Goal: Task Accomplishment & Management: Manage account settings

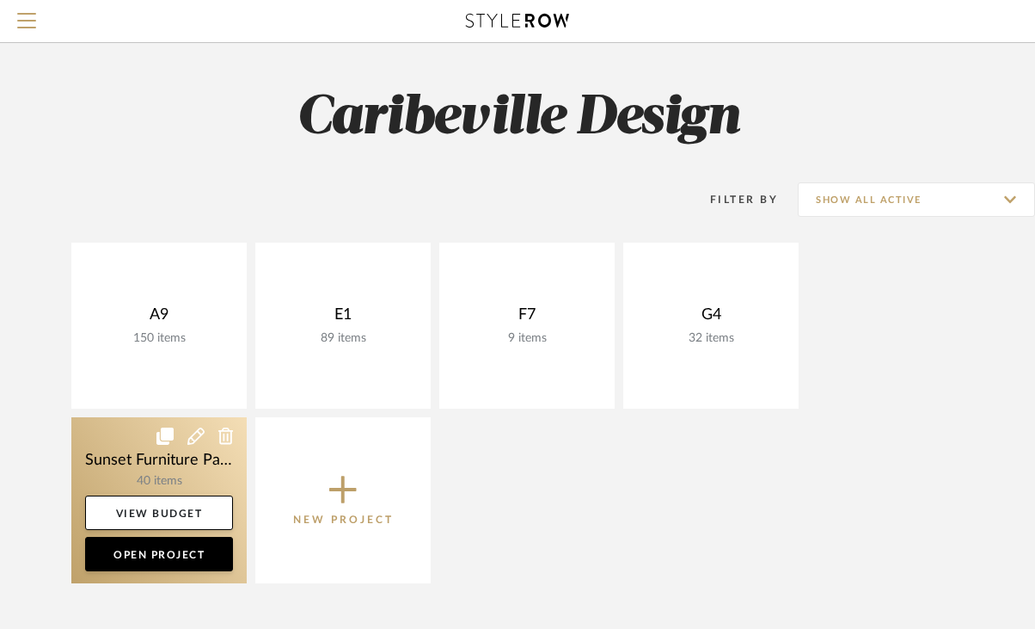
click at [164, 470] on link at bounding box center [158, 500] width 175 height 166
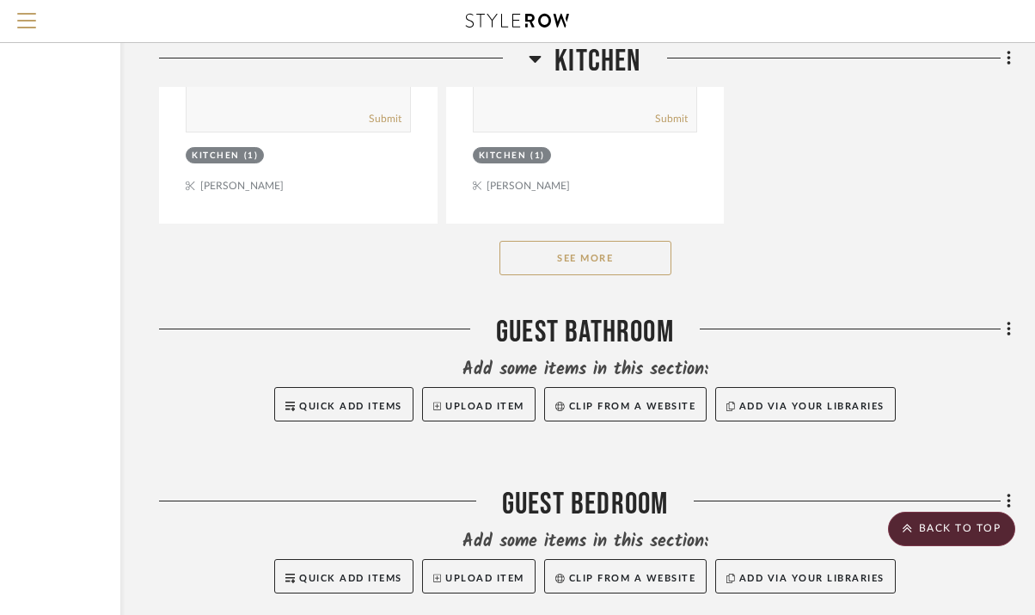
scroll to position [4272, 203]
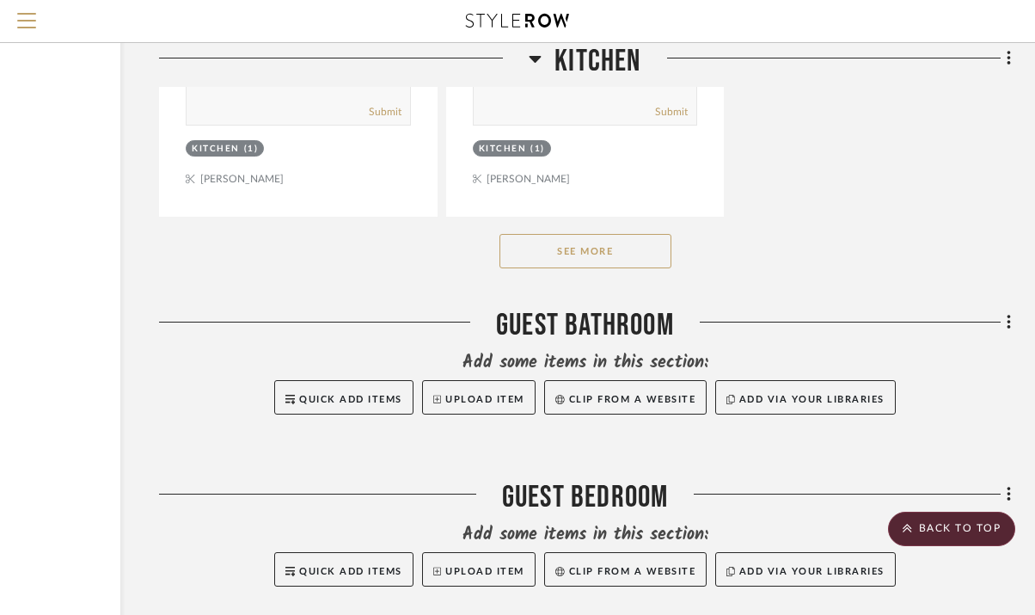
click at [599, 237] on button "See More" at bounding box center [586, 251] width 172 height 34
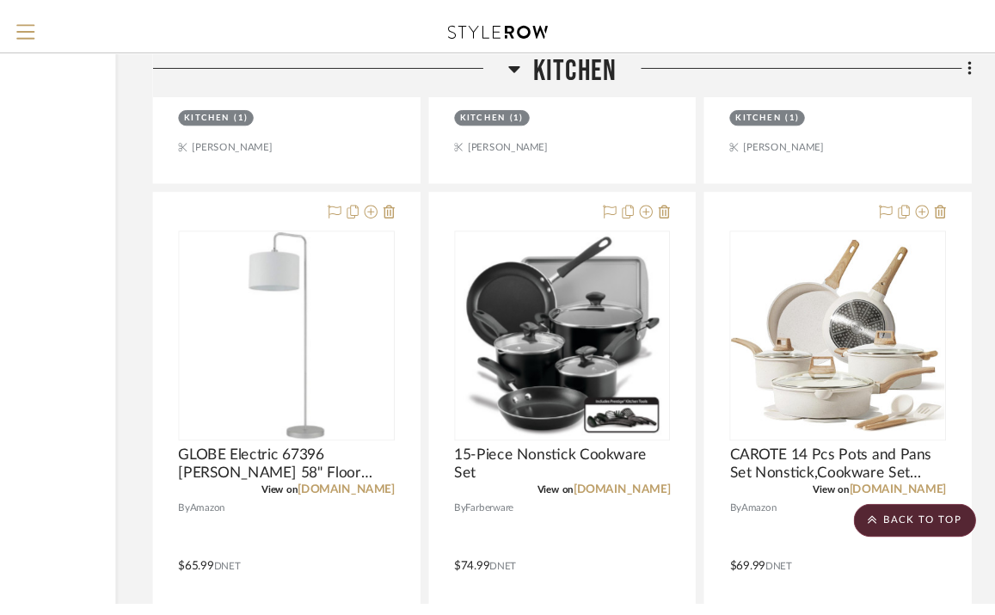
scroll to position [2786, 203]
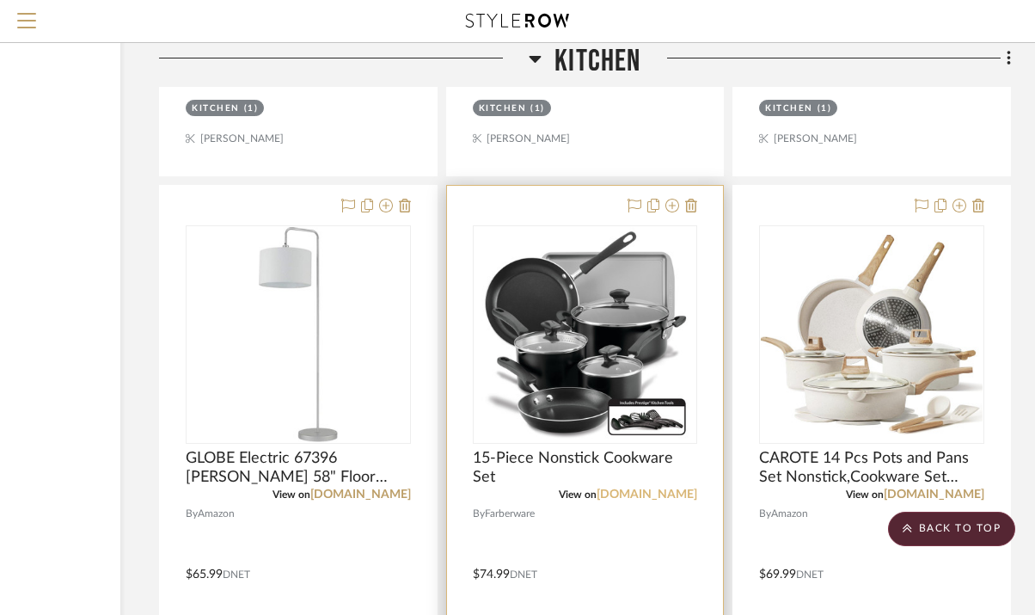
click at [631, 491] on link "[DOMAIN_NAME]" at bounding box center [647, 494] width 101 height 12
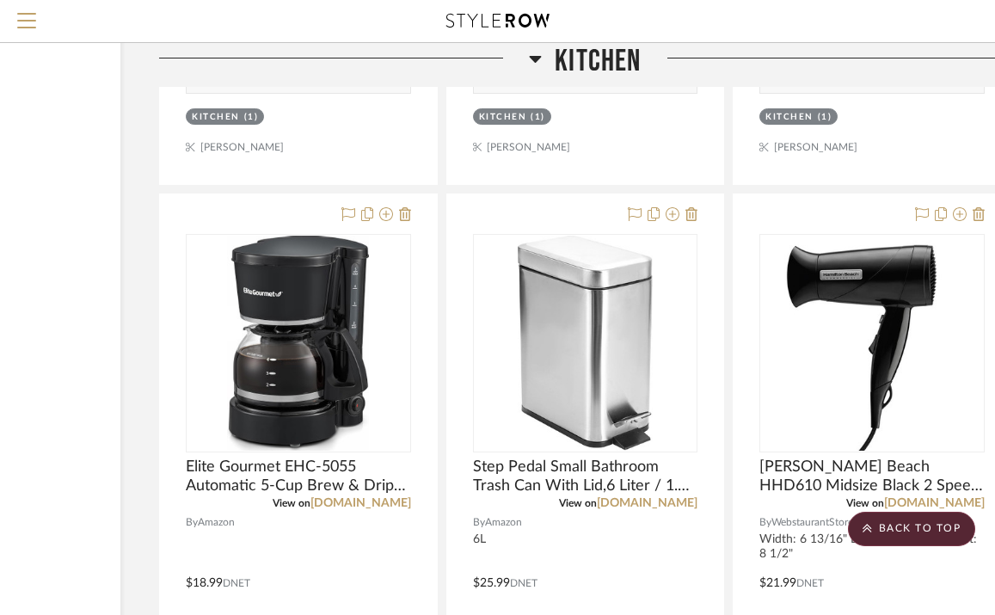
scroll to position [4305, 203]
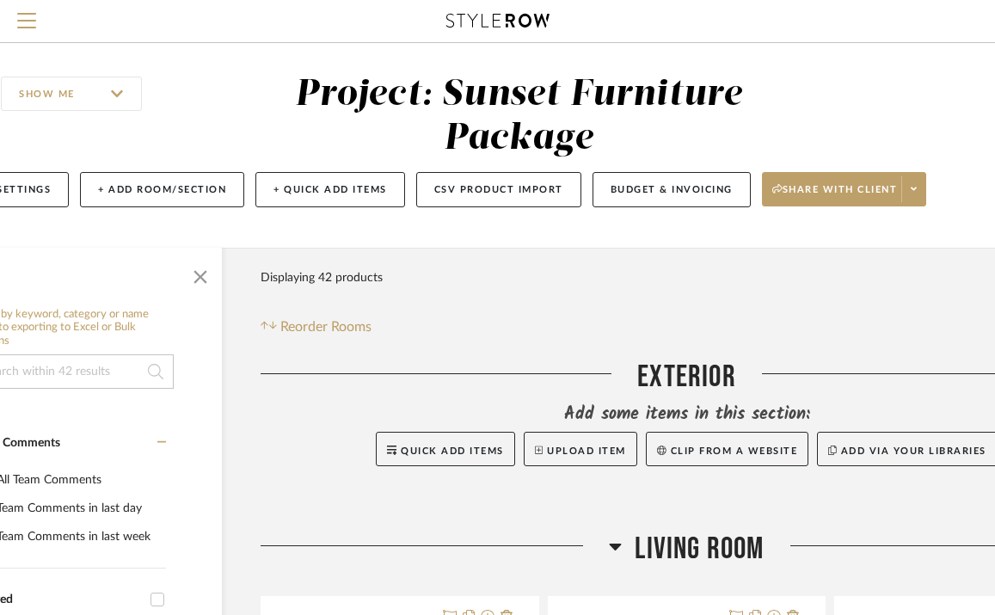
scroll to position [9, 107]
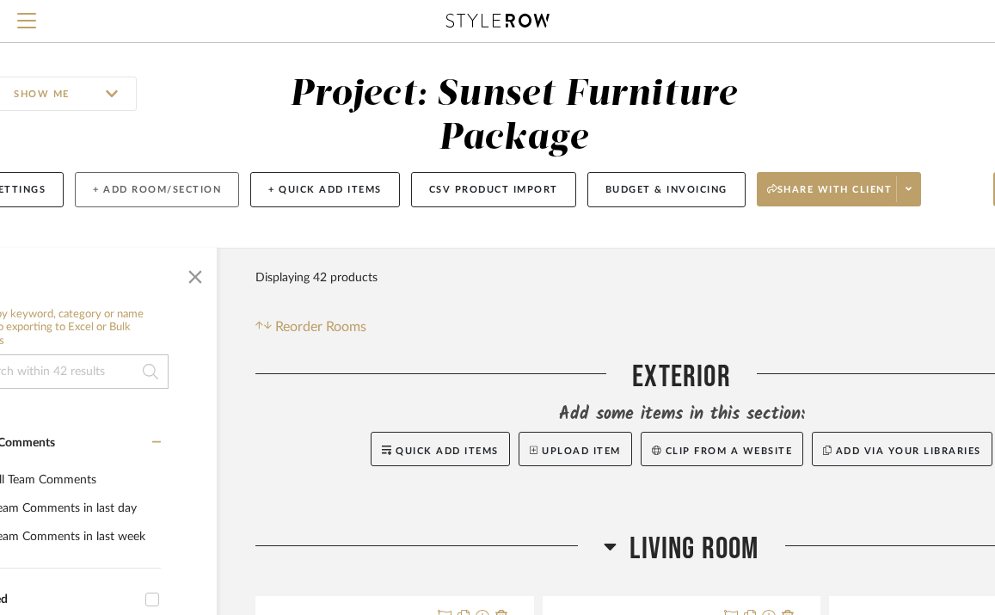
click at [202, 193] on button "+ Add Room/Section" at bounding box center [157, 189] width 164 height 35
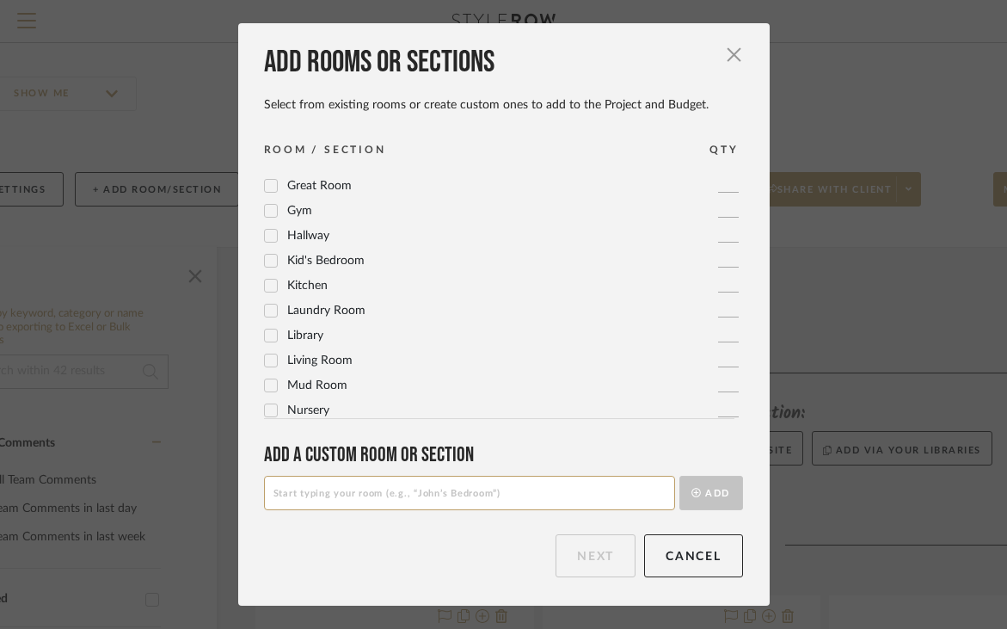
scroll to position [574, 0]
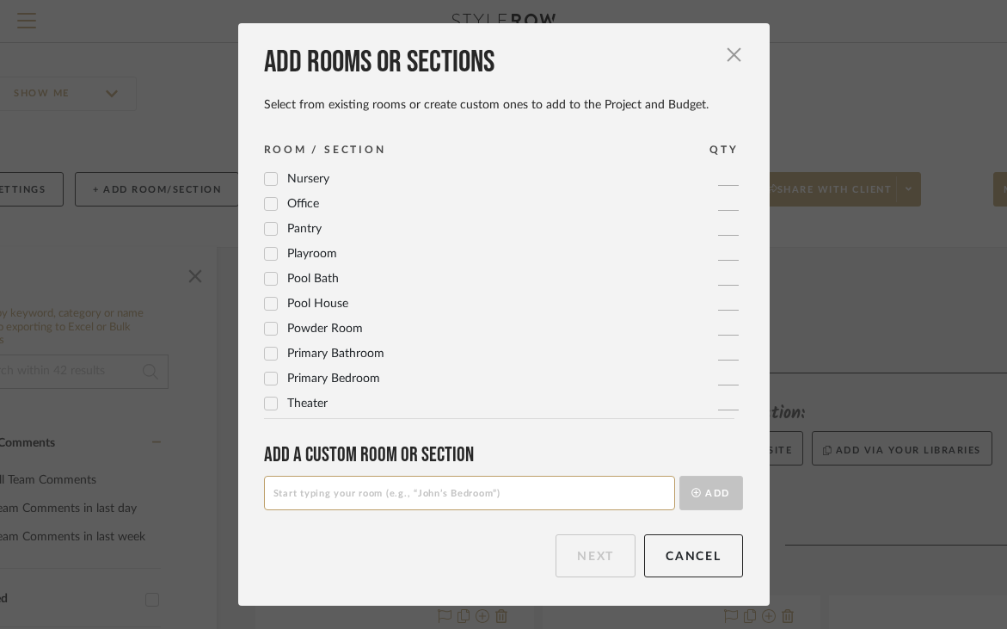
click at [333, 501] on input at bounding box center [469, 493] width 411 height 34
type input "Guest Bedroom 2"
click at [716, 490] on button "Add" at bounding box center [711, 493] width 64 height 34
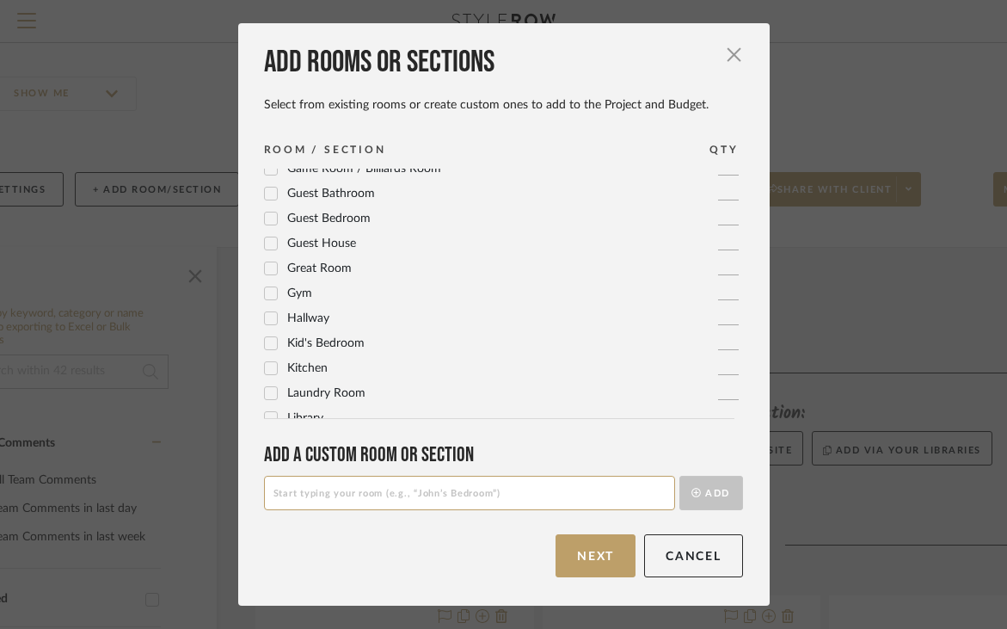
scroll to position [574, 0]
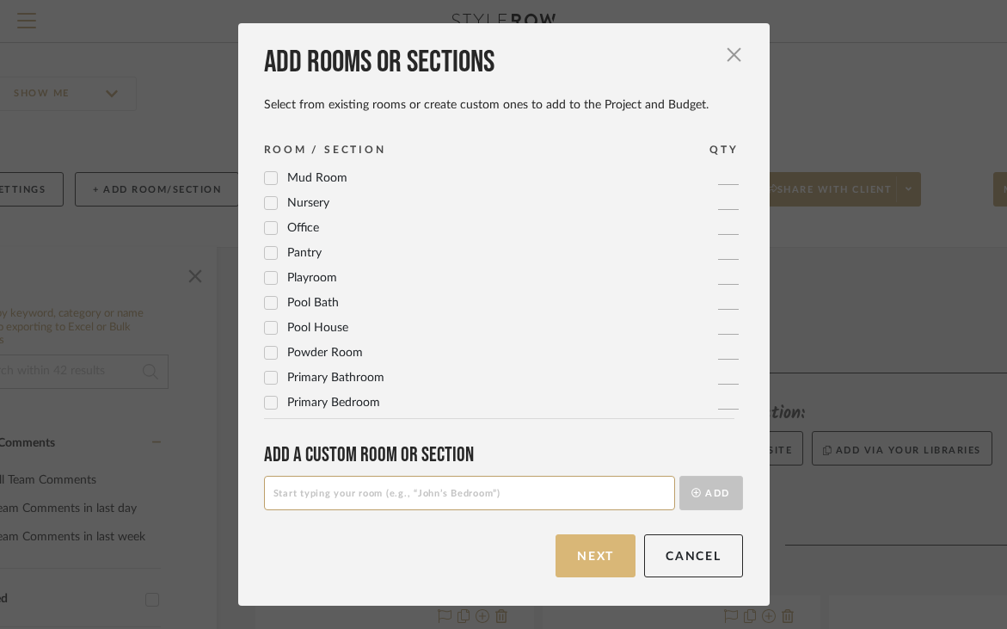
click at [611, 562] on button "Next" at bounding box center [596, 555] width 80 height 43
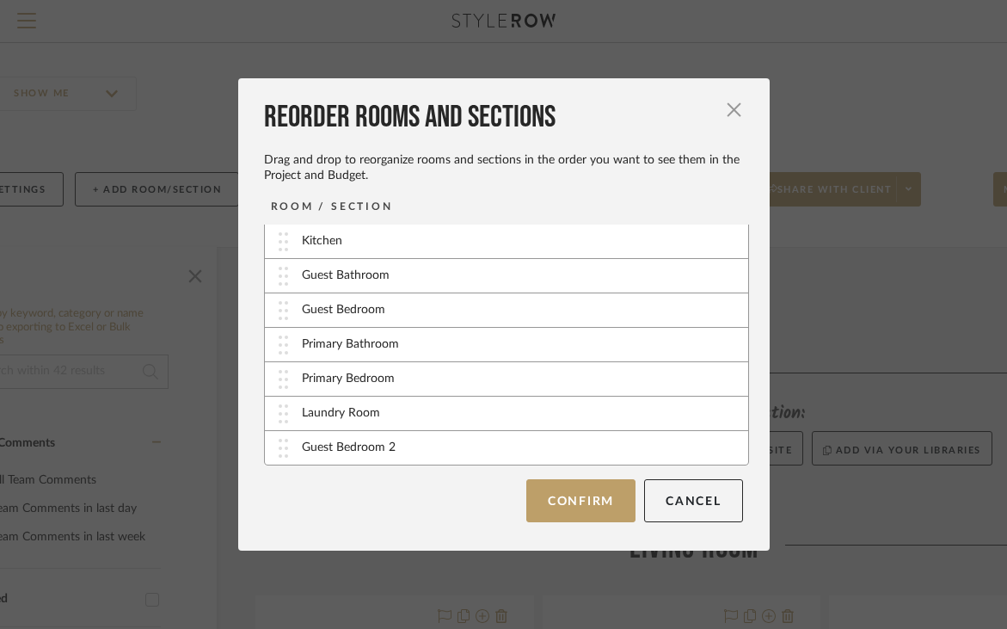
scroll to position [71, 0]
drag, startPoint x: 538, startPoint y: 460, endPoint x: 537, endPoint y: 420, distance: 40.5
drag, startPoint x: 455, startPoint y: 283, endPoint x: 461, endPoint y: 386, distance: 103.4
drag, startPoint x: 442, startPoint y: 283, endPoint x: 439, endPoint y: 358, distance: 74.9
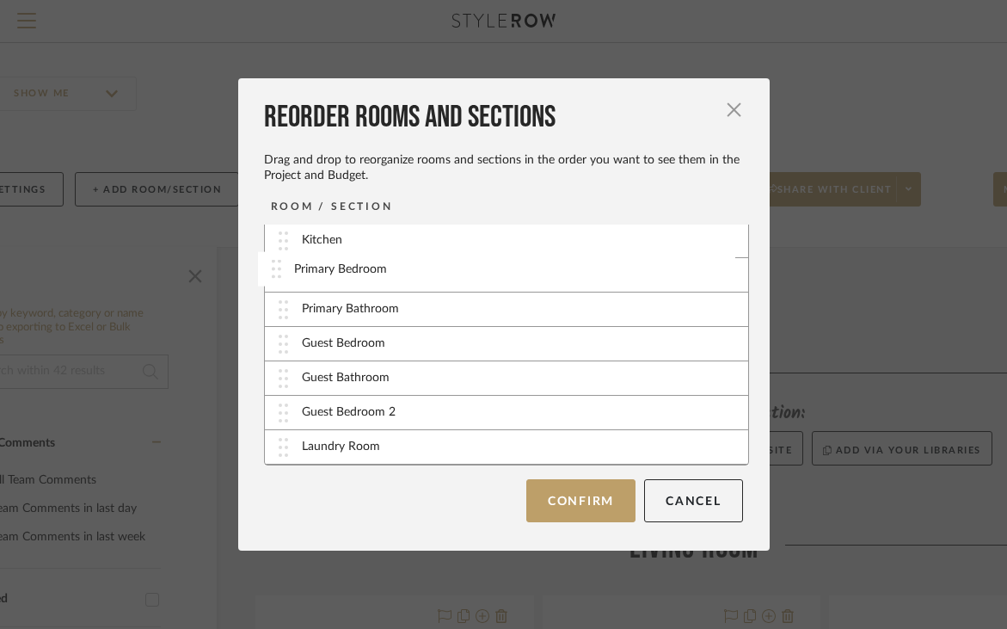
drag, startPoint x: 444, startPoint y: 317, endPoint x: 442, endPoint y: 277, distance: 40.5
click at [599, 502] on button "Confirm" at bounding box center [580, 500] width 109 height 43
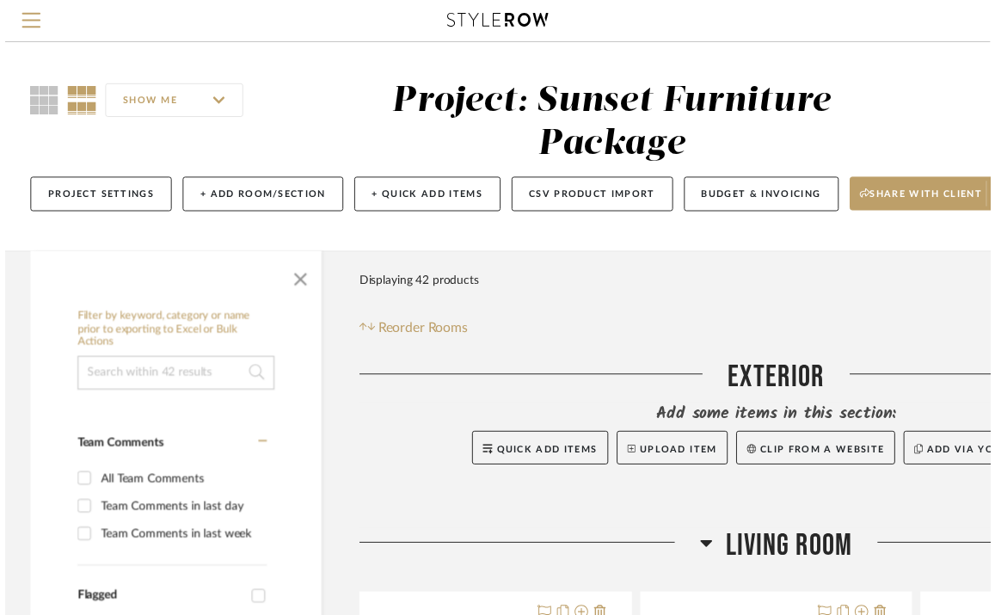
scroll to position [9, 107]
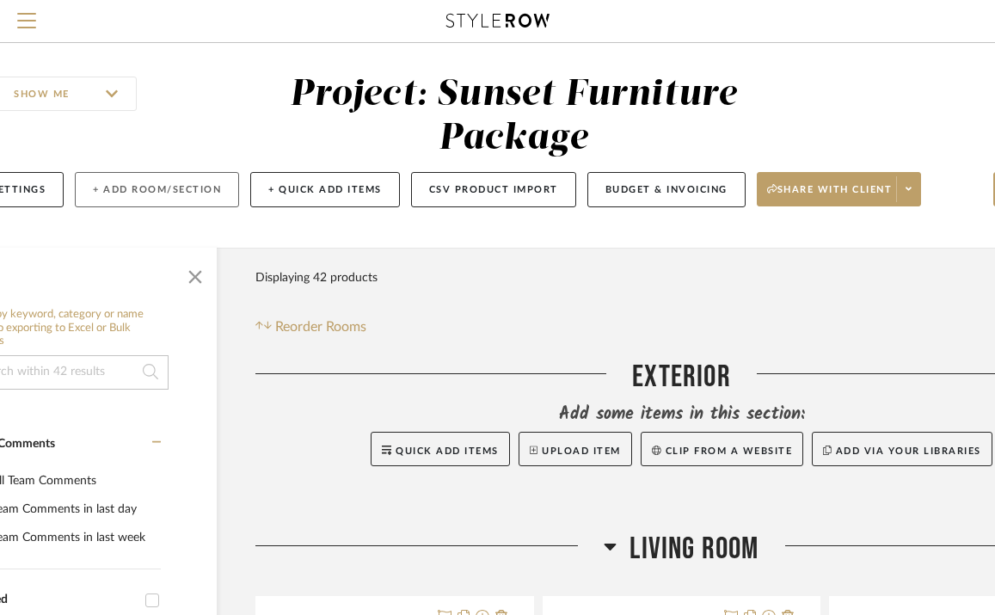
click at [203, 187] on button "+ Add Room/Section" at bounding box center [157, 189] width 164 height 35
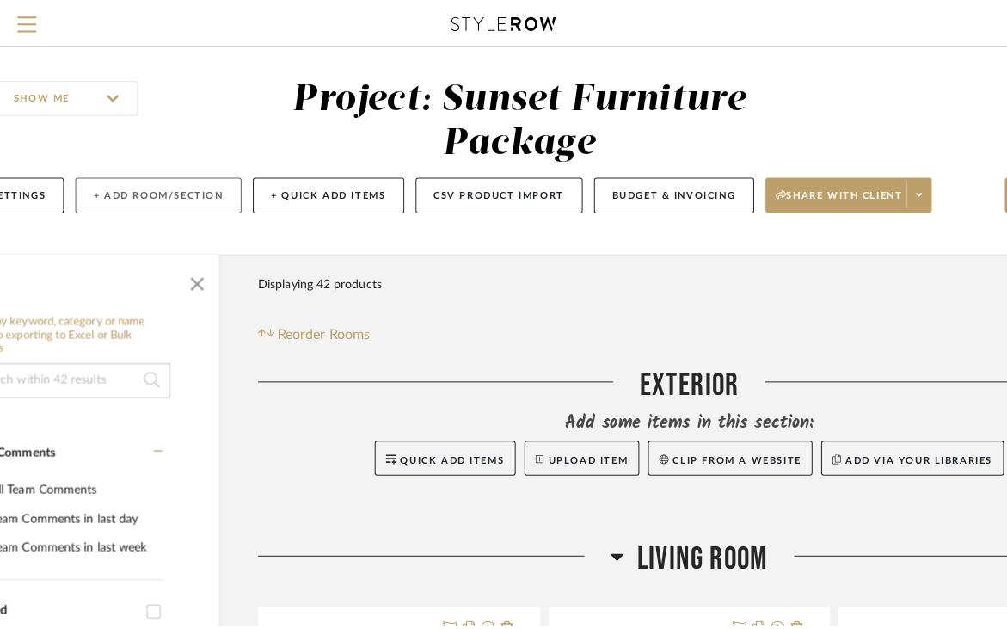
scroll to position [0, 0]
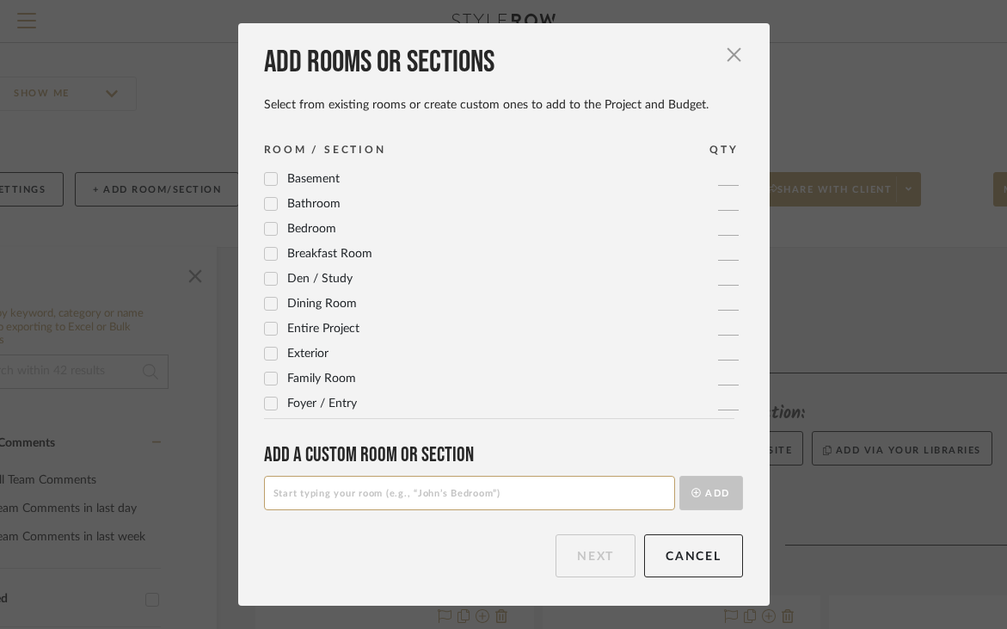
click at [338, 496] on input at bounding box center [469, 493] width 411 height 34
type input "Guest Bathroom 2"
click at [695, 496] on button "Add" at bounding box center [711, 493] width 64 height 34
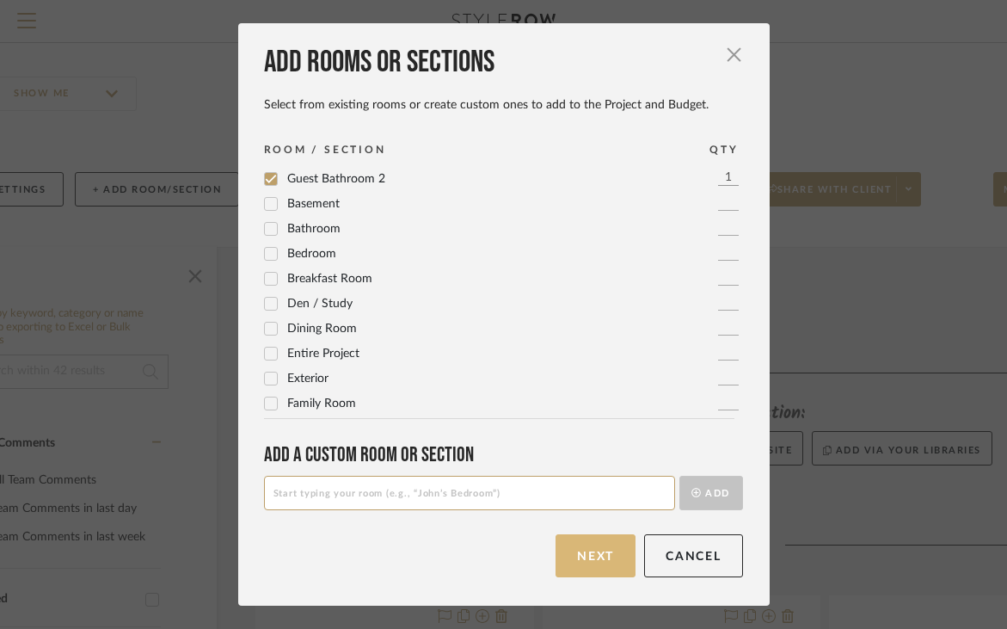
click at [597, 544] on button "Next" at bounding box center [596, 555] width 80 height 43
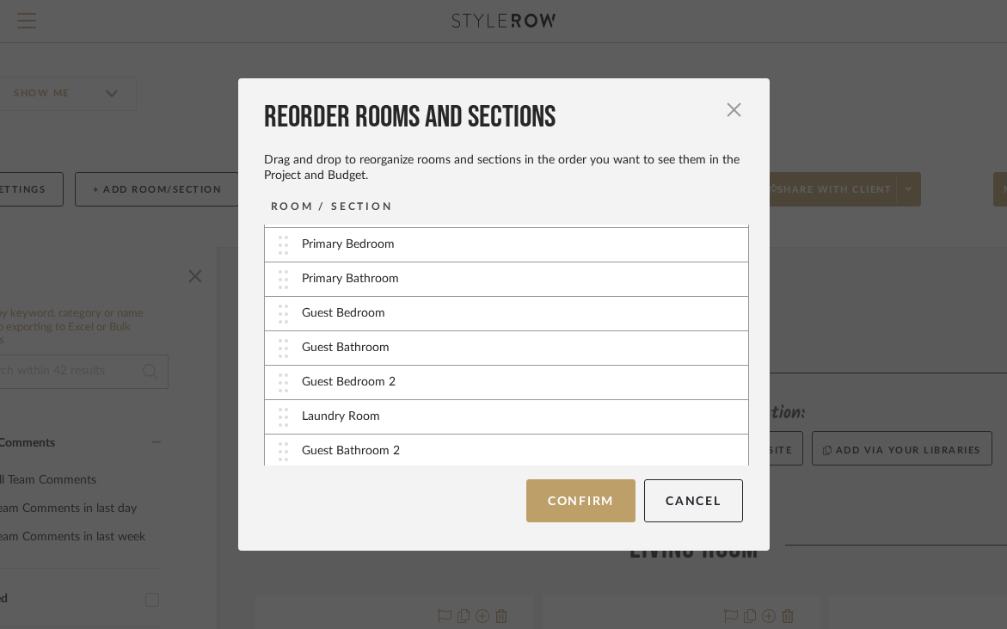
scroll to position [104, 0]
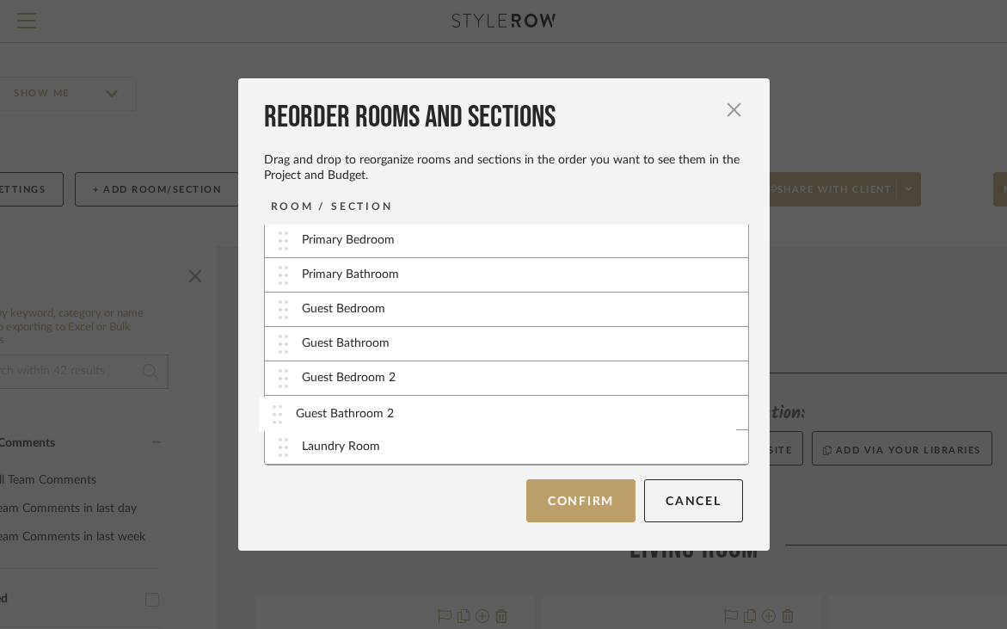
drag, startPoint x: 528, startPoint y: 451, endPoint x: 528, endPoint y: 417, distance: 34.4
click at [580, 505] on button "Confirm" at bounding box center [580, 500] width 109 height 43
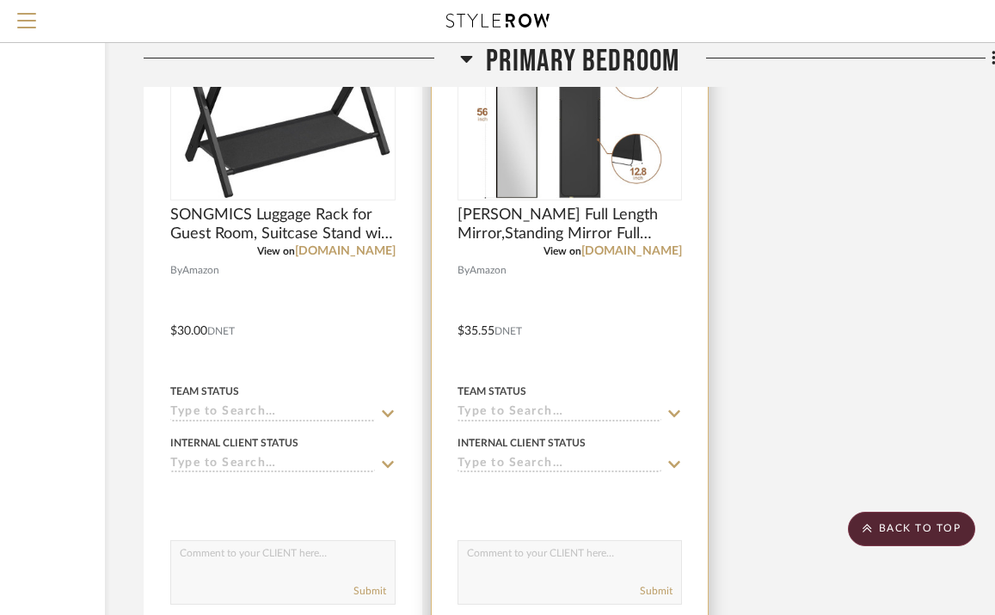
scroll to position [4776, 218]
